Goal: Task Accomplishment & Management: Use online tool/utility

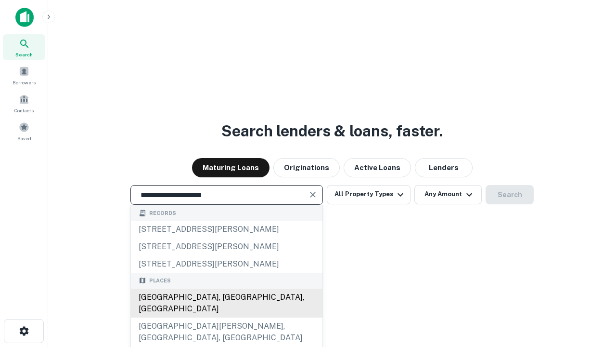
click at [226, 317] on div "Santa Monica, CA, USA" at bounding box center [227, 302] width 192 height 29
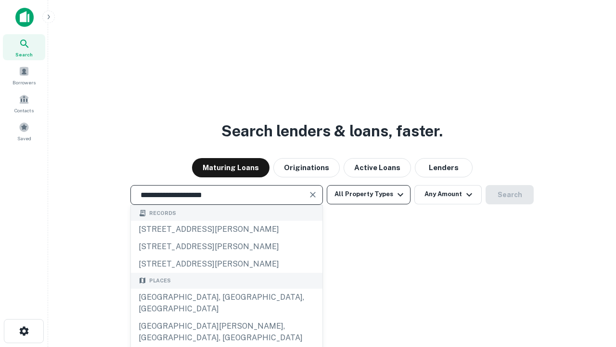
type input "**********"
click at [369, 194] on button "All Property Types" at bounding box center [369, 194] width 84 height 19
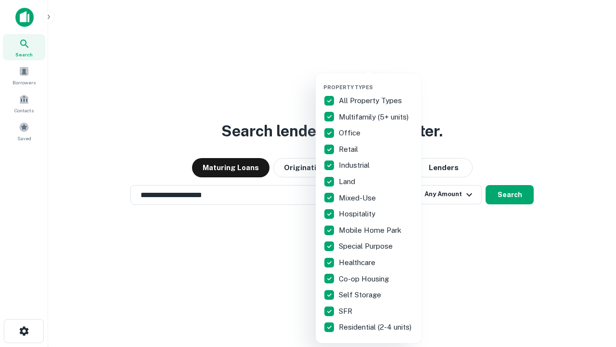
click at [377, 81] on button "button" at bounding box center [377, 81] width 106 height 0
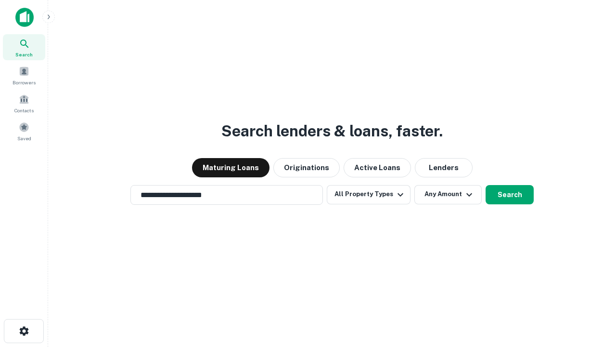
scroll to position [15, 0]
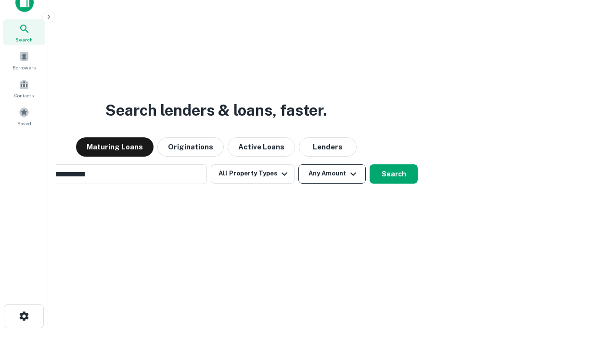
click at [299, 164] on button "Any Amount" at bounding box center [332, 173] width 67 height 19
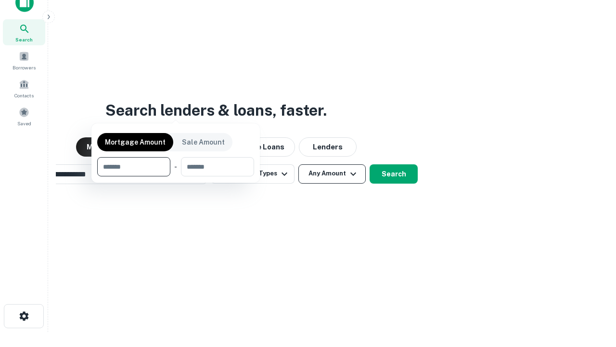
scroll to position [15, 0]
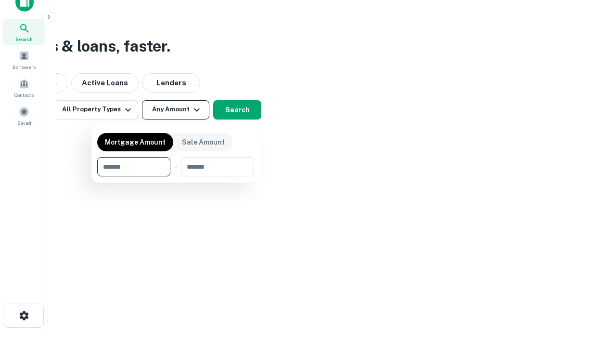
type input "*******"
click at [176, 176] on button "button" at bounding box center [175, 176] width 157 height 0
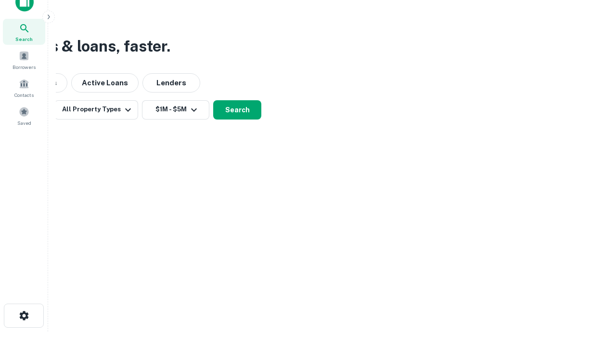
scroll to position [15, 0]
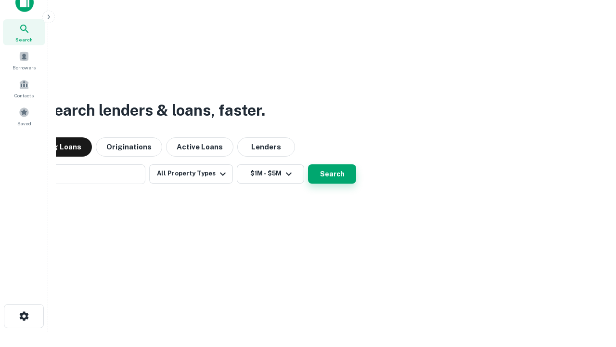
click at [308, 164] on button "Search" at bounding box center [332, 173] width 48 height 19
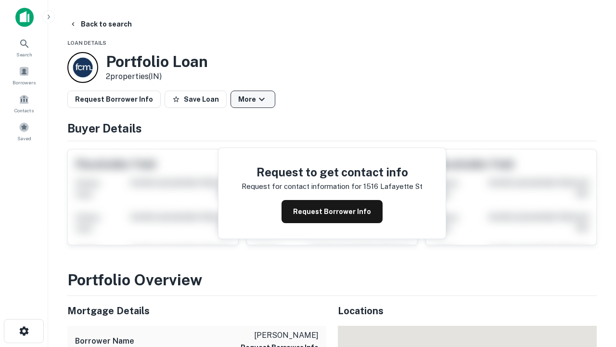
click at [253, 99] on button "More" at bounding box center [253, 99] width 45 height 17
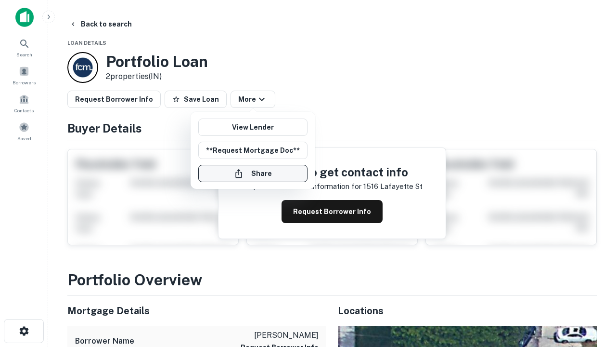
click at [253, 173] on button "Share" at bounding box center [252, 173] width 109 height 17
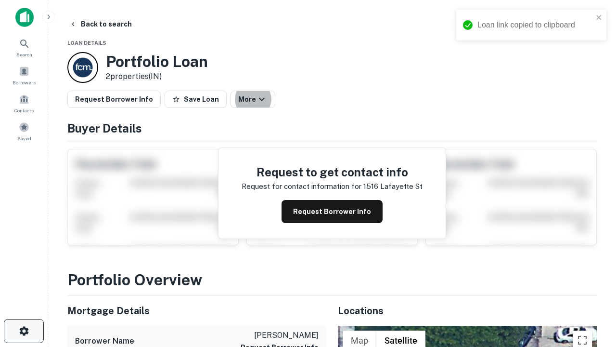
click at [24, 331] on icon "button" at bounding box center [24, 331] width 12 height 12
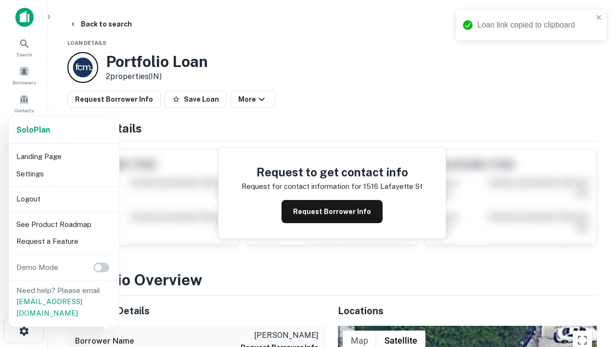
click at [64, 198] on li "Logout" at bounding box center [64, 198] width 103 height 17
